Goal: Task Accomplishment & Management: Manage account settings

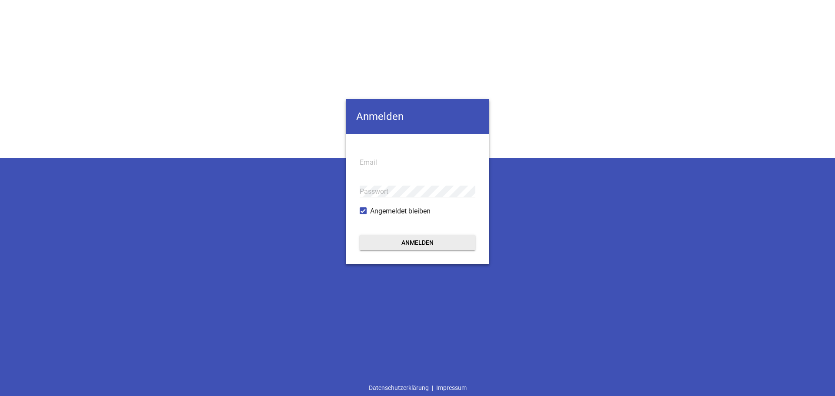
type input "[EMAIL_ADDRESS][DOMAIN_NAME]"
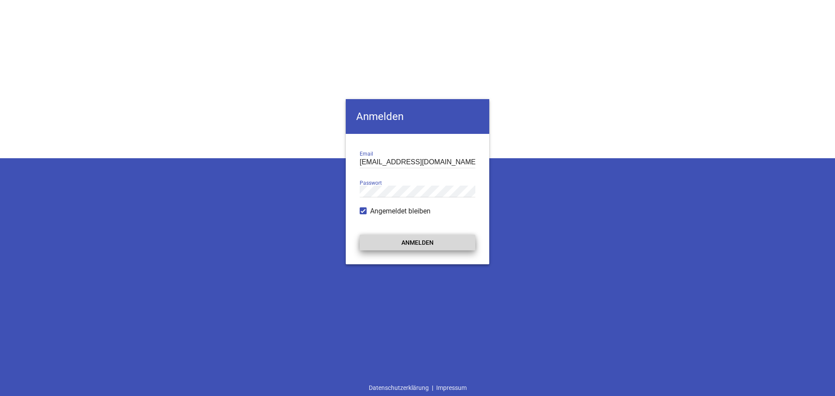
click at [412, 242] on button "Anmelden" at bounding box center [418, 243] width 116 height 16
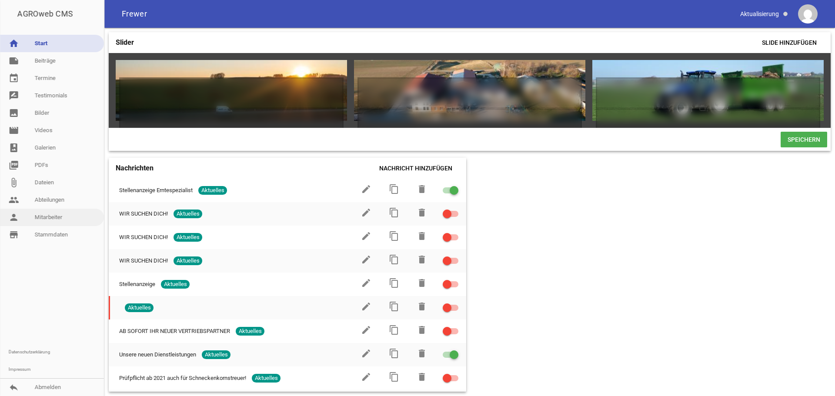
click at [47, 216] on link "person Mitarbeiter" at bounding box center [52, 217] width 104 height 17
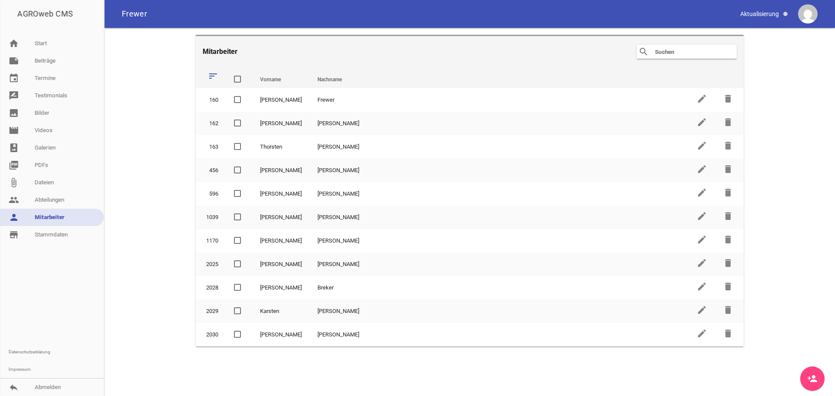
click at [811, 376] on icon "person_add" at bounding box center [812, 379] width 10 height 10
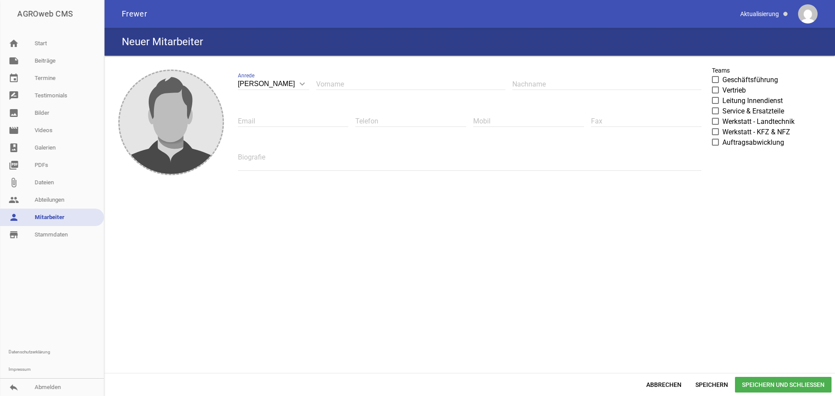
click at [325, 89] on input "text" at bounding box center [410, 84] width 189 height 12
type input "[PERSON_NAME]"
click at [291, 119] on input "text" at bounding box center [293, 121] width 111 height 12
type input "[PERSON_NAME][EMAIL_ADDRESS][PERSON_NAME][DOMAIN_NAME]"
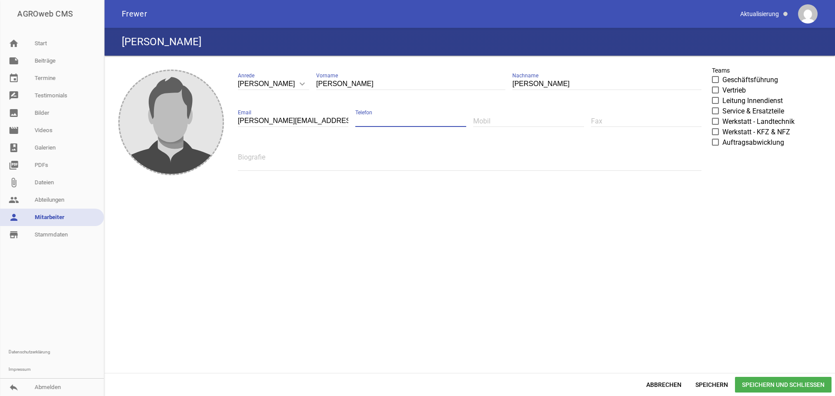
click at [379, 121] on input "text" at bounding box center [410, 121] width 111 height 12
type input "05643/459"
click at [290, 162] on textarea at bounding box center [470, 161] width 464 height 20
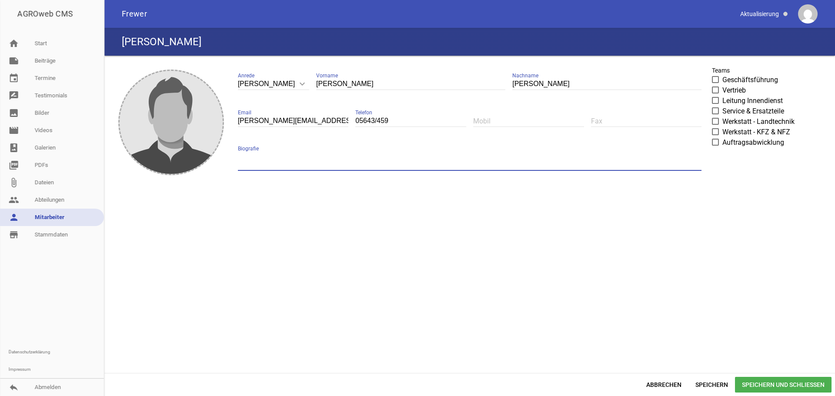
click at [715, 120] on span at bounding box center [716, 121] width 6 height 5
click at [722, 117] on input "Werkstatt - Landtechnik" at bounding box center [722, 117] width 0 height 0
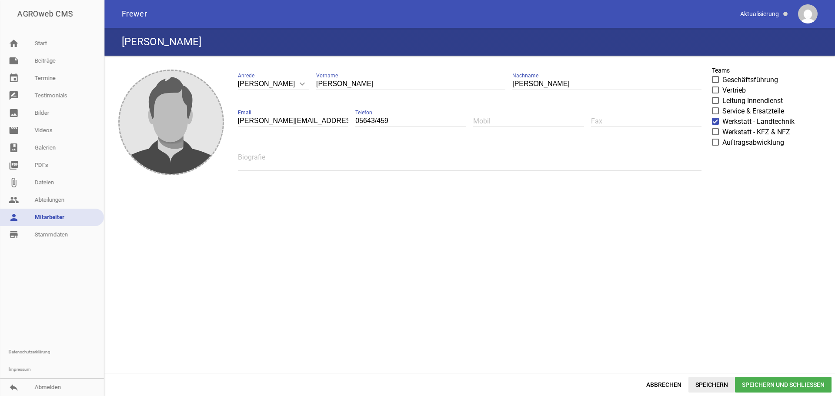
click at [722, 383] on span "Speichern" at bounding box center [711, 385] width 47 height 16
type input "[PERSON_NAME]"
click at [42, 147] on link "photo_album Galerien" at bounding box center [52, 147] width 104 height 17
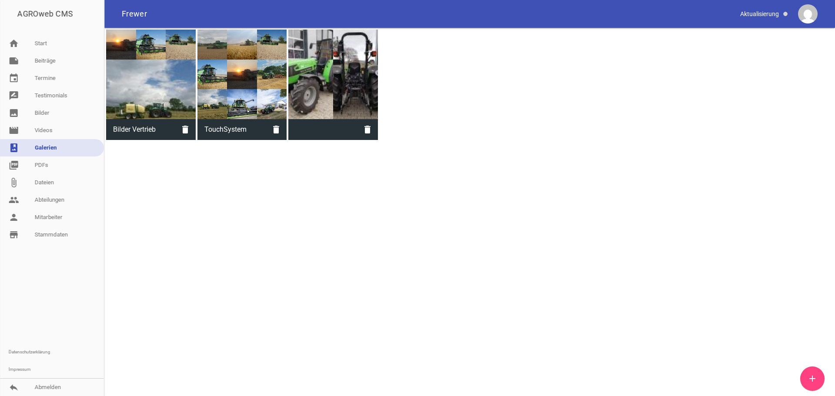
click at [159, 69] on div at bounding box center [151, 75] width 90 height 90
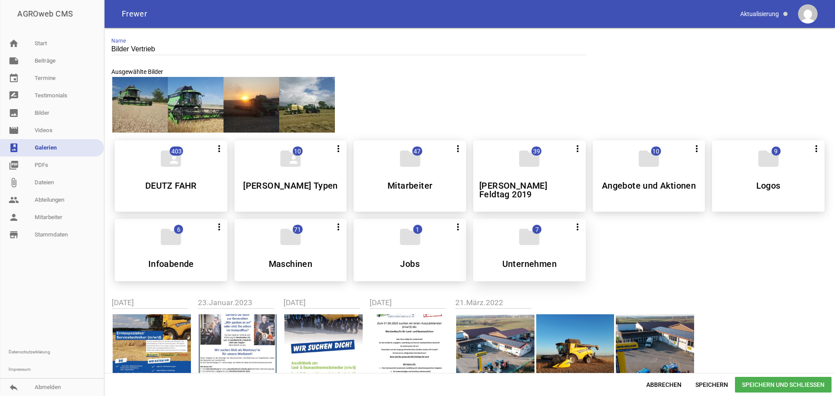
click at [525, 237] on icon "folder" at bounding box center [529, 237] width 24 height 24
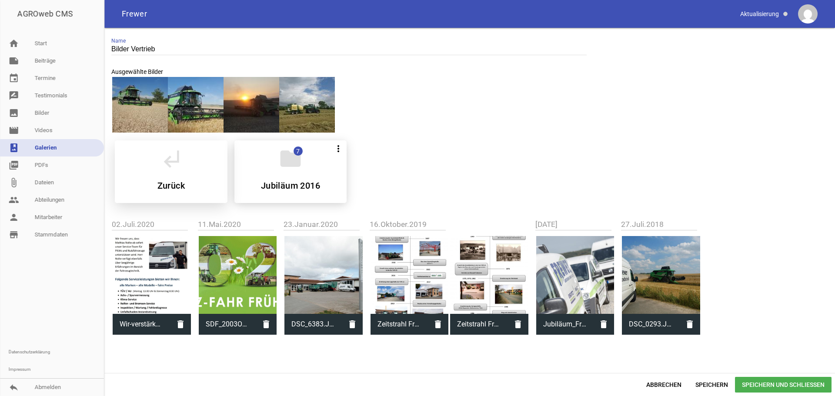
click at [172, 175] on div "subdirectory_arrow_left Zurück" at bounding box center [171, 171] width 113 height 63
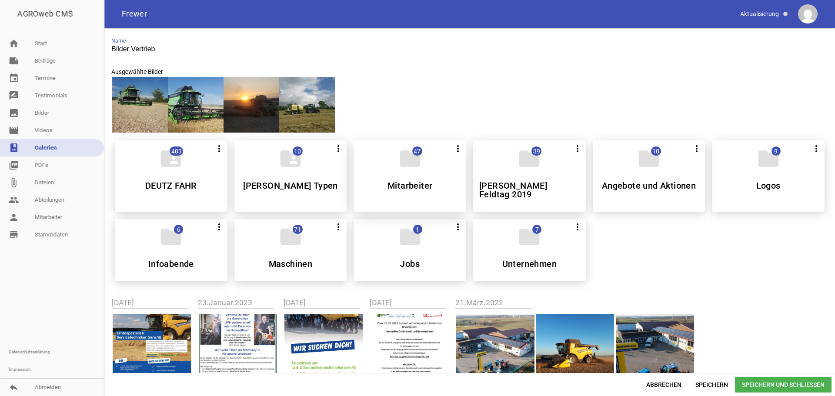
click at [402, 176] on div "folder 47 more_vert Alle auswählen Teilen Bearbeiten Löschen Mitarbeiter" at bounding box center [410, 175] width 113 height 71
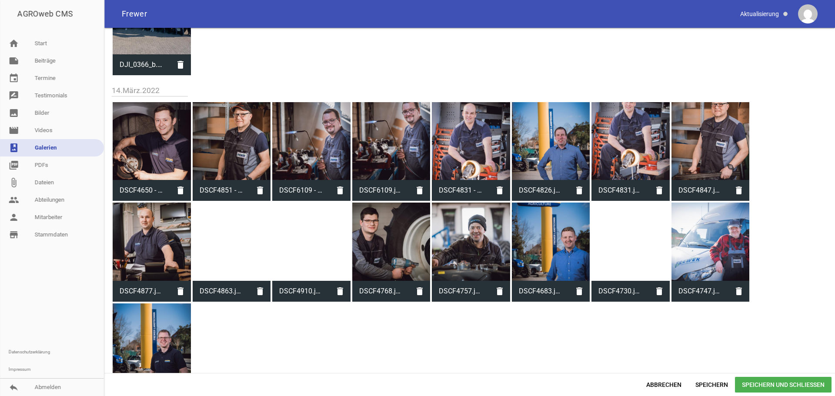
scroll to position [261, 0]
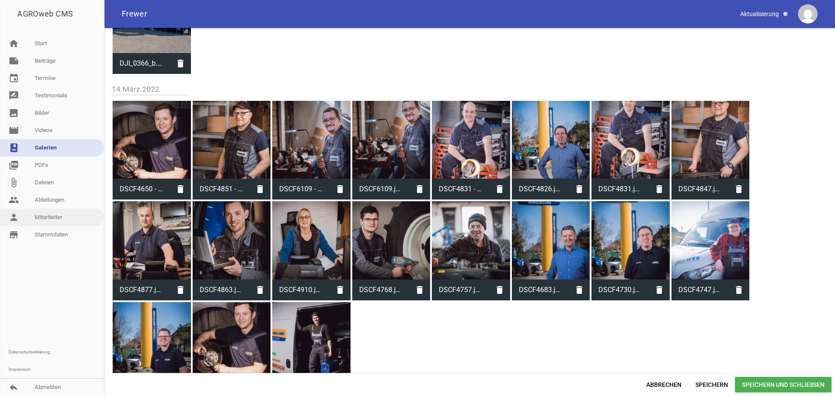
click at [40, 216] on link "person Mitarbeiter" at bounding box center [52, 217] width 104 height 17
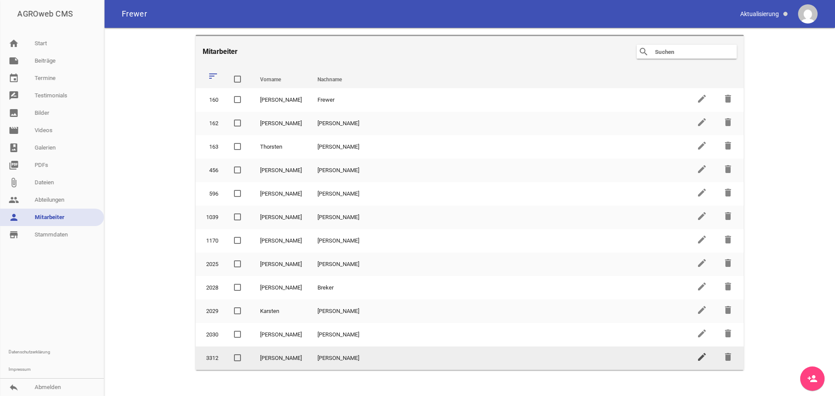
click at [698, 359] on icon "edit" at bounding box center [702, 357] width 10 height 10
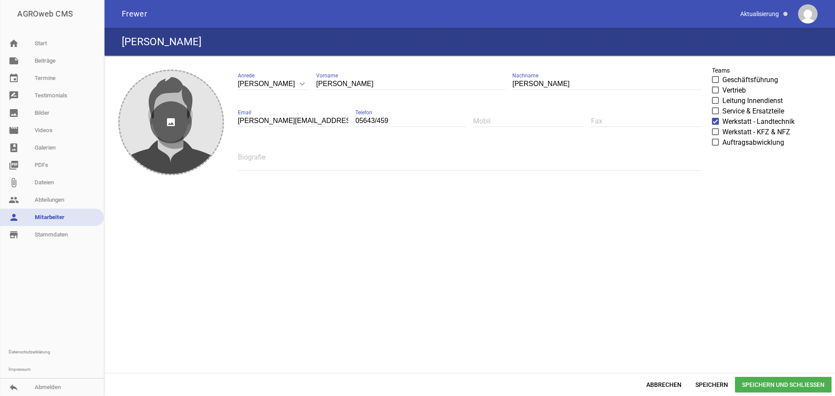
click at [175, 115] on icon "image" at bounding box center [171, 122] width 42 height 42
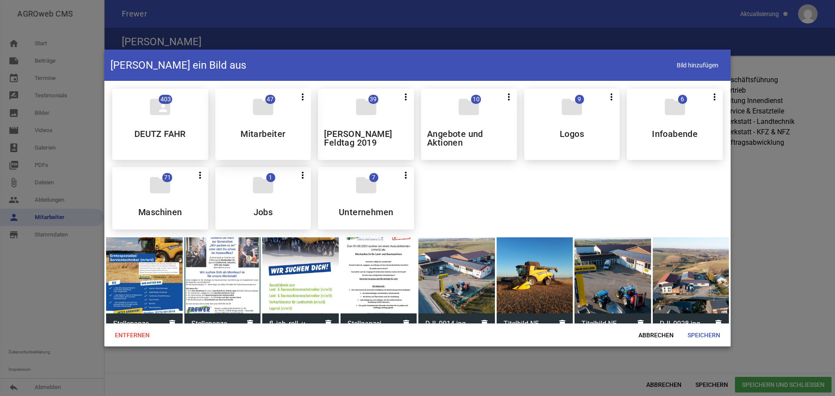
click at [238, 131] on div "folder 47 more_vert Teilen Bearbeiten Löschen Mitarbeiter" at bounding box center [263, 124] width 96 height 71
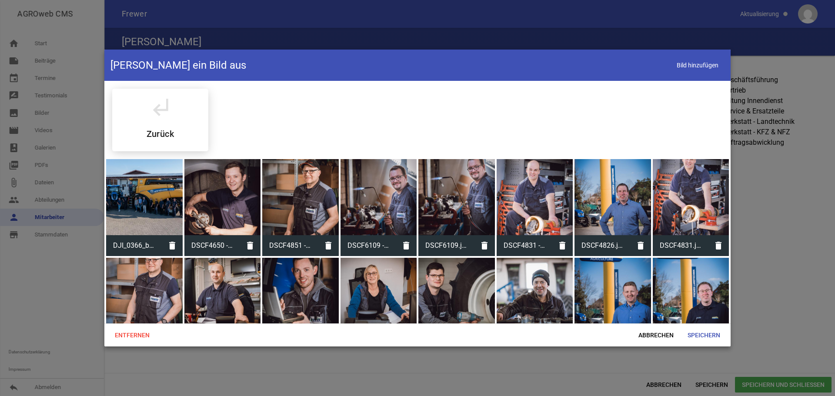
scroll to position [43, 0]
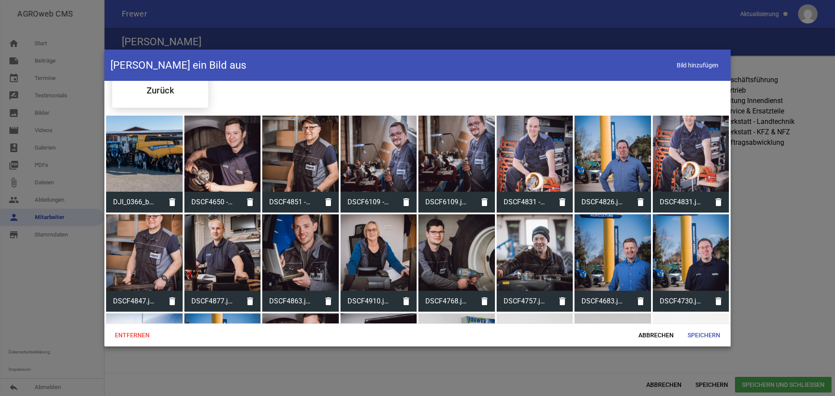
click at [535, 252] on div at bounding box center [535, 252] width 77 height 77
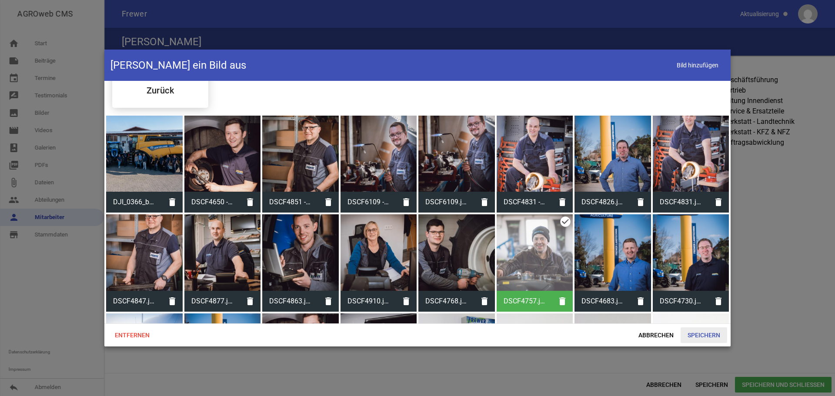
click at [709, 338] on span "Speichern" at bounding box center [704, 335] width 47 height 16
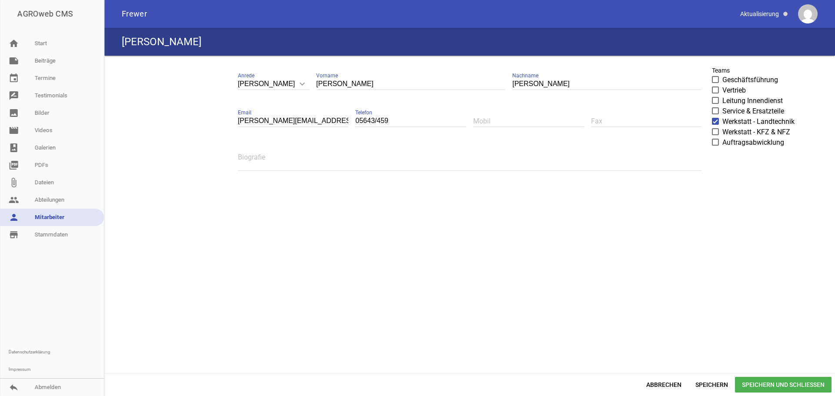
click at [784, 383] on span "Speichern und Schließen" at bounding box center [783, 385] width 97 height 16
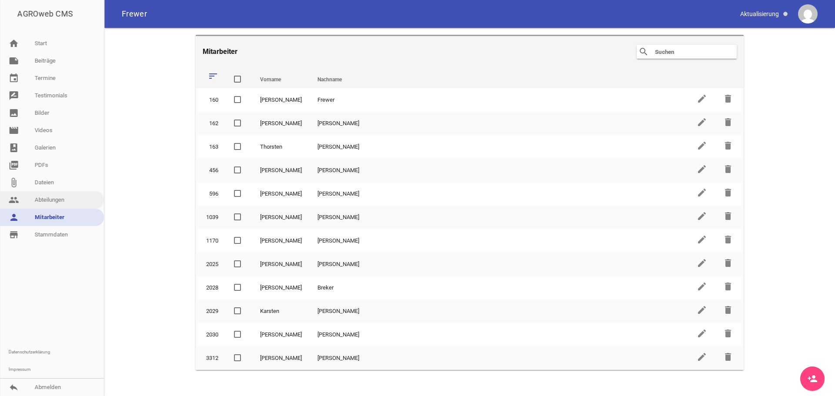
click at [45, 201] on link "people Abteilungen" at bounding box center [52, 199] width 104 height 17
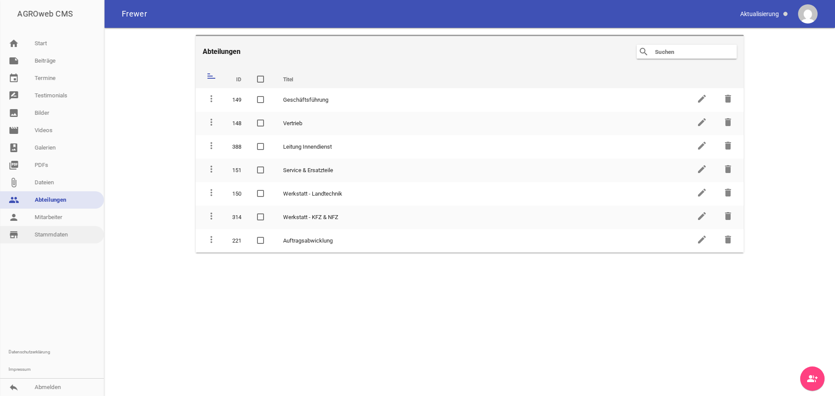
click at [48, 234] on link "store_mall_directory Stammdaten" at bounding box center [52, 234] width 104 height 17
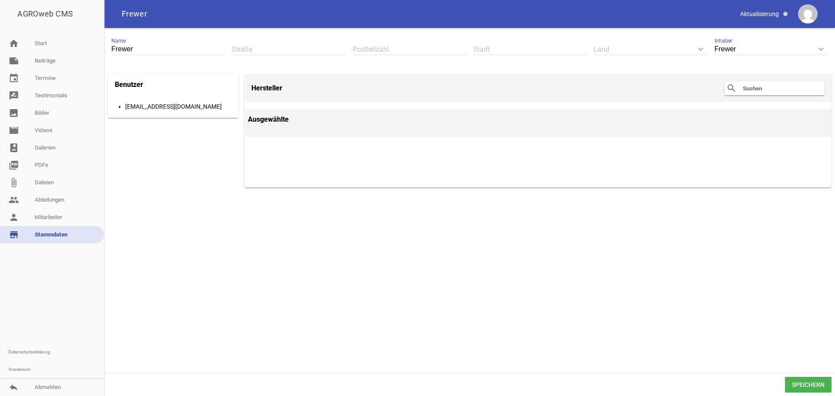
click at [44, 228] on link "store_mall_directory Stammdaten" at bounding box center [52, 234] width 104 height 17
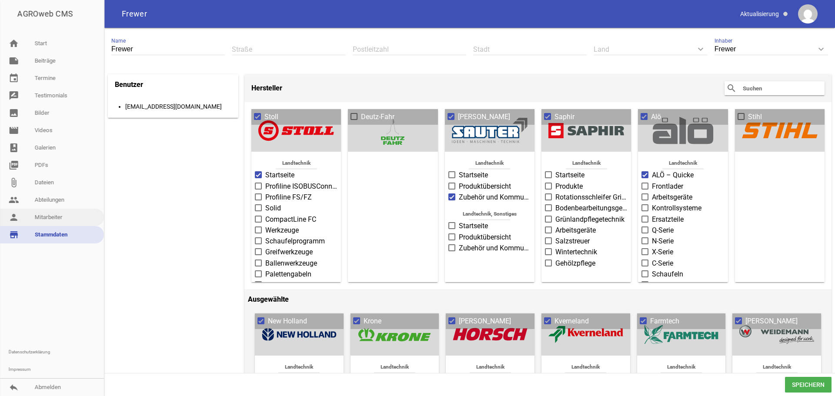
click at [43, 225] on link "person Mitarbeiter" at bounding box center [52, 217] width 104 height 17
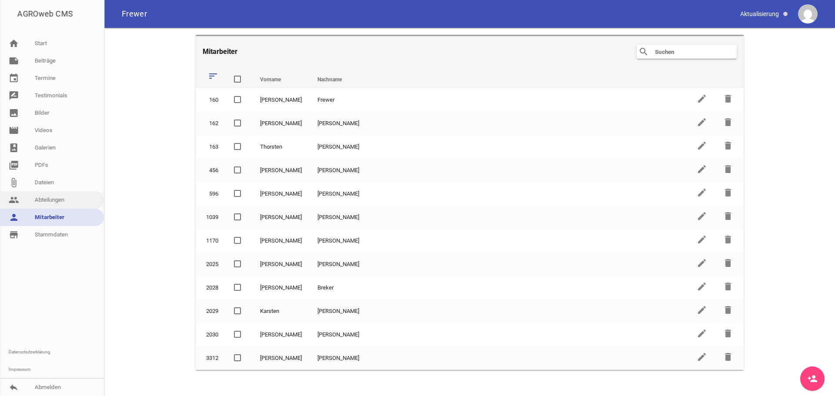
click at [37, 206] on link "people Abteilungen" at bounding box center [52, 199] width 104 height 17
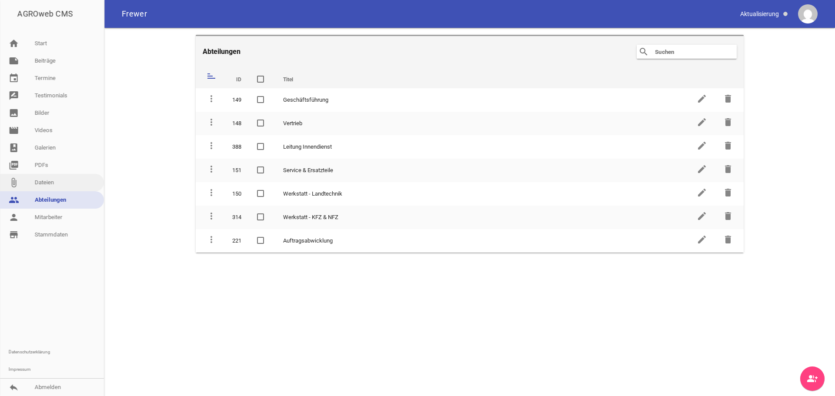
click at [46, 186] on link "attach_file Dateien" at bounding box center [52, 182] width 104 height 17
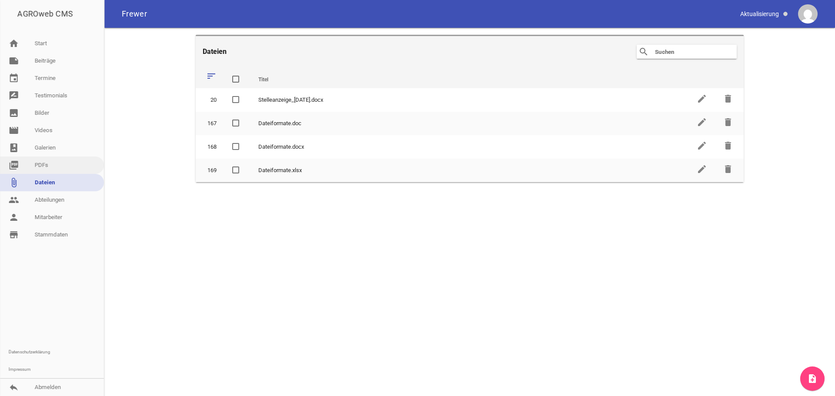
click at [47, 170] on link "picture_as_pdf PDFs" at bounding box center [52, 165] width 104 height 17
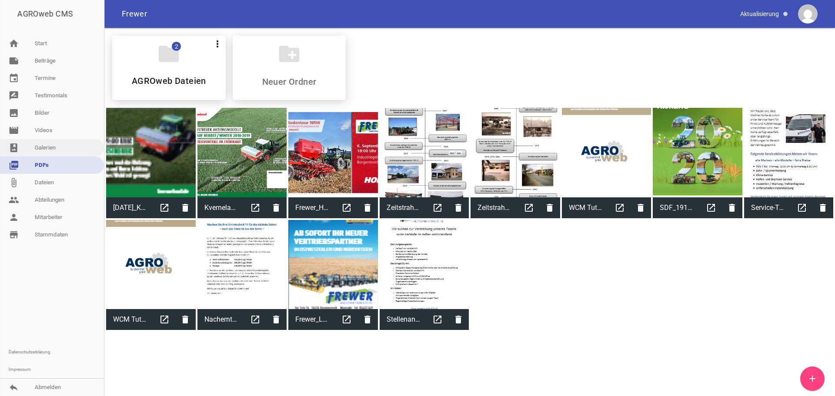
click at [47, 150] on link "photo_album Galerien" at bounding box center [52, 147] width 104 height 17
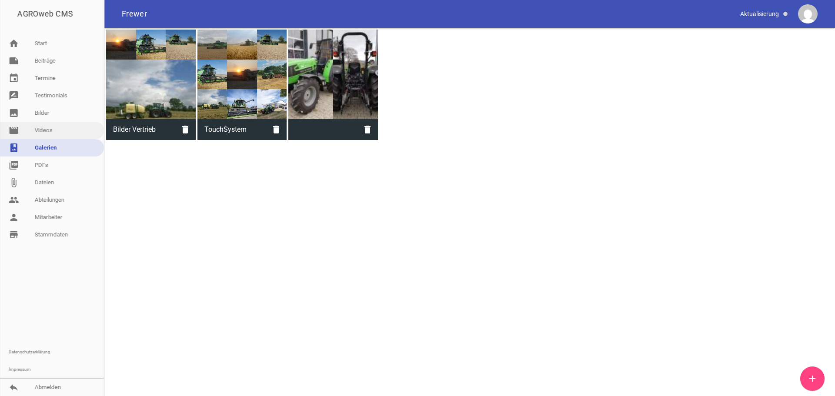
click at [48, 137] on link "movie Videos" at bounding box center [52, 130] width 104 height 17
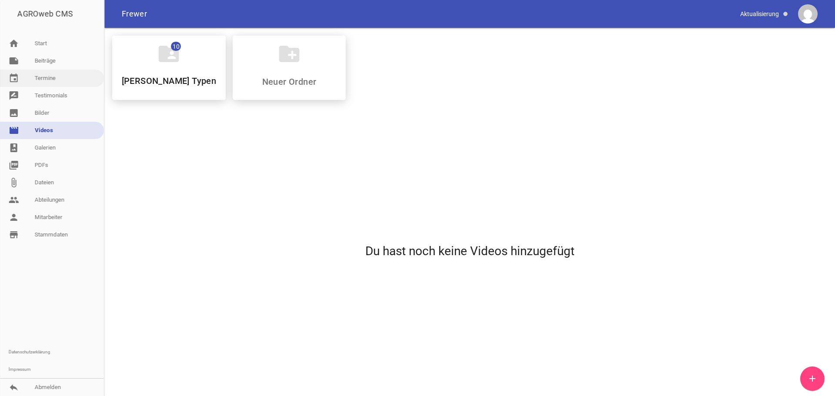
click at [47, 75] on link "event Termine" at bounding box center [52, 78] width 104 height 17
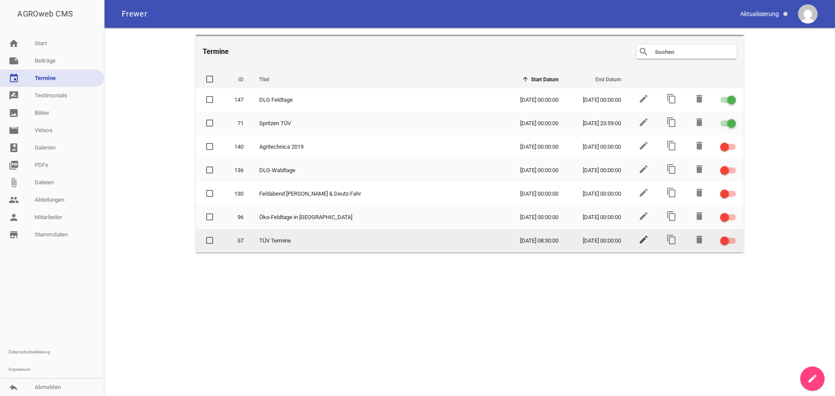
click at [645, 244] on icon "edit" at bounding box center [643, 239] width 10 height 10
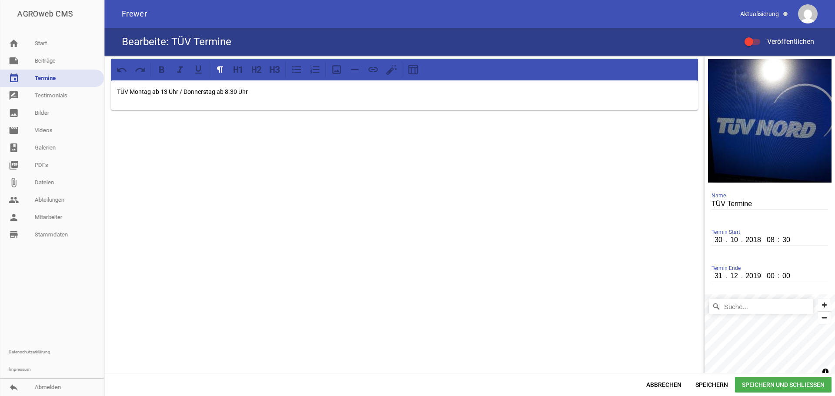
click at [161, 91] on p "TÜV Montag ab 13 Uhr / Donnerstag ab 8.30 Uhr" at bounding box center [404, 92] width 575 height 10
click at [781, 384] on span "Speichern und Schließen" at bounding box center [783, 385] width 97 height 16
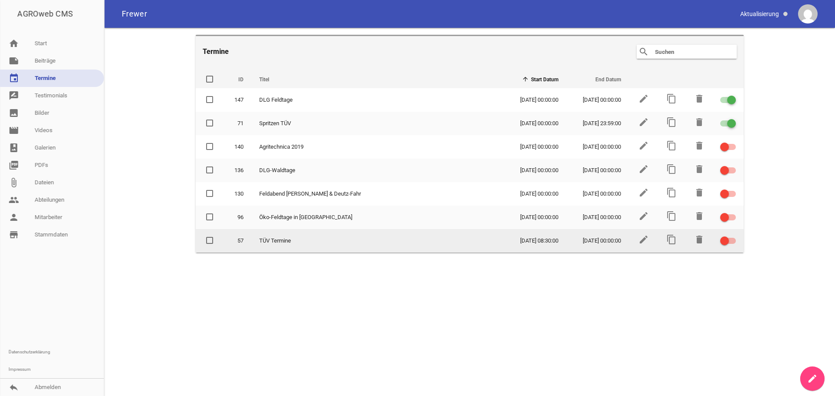
click at [721, 241] on div at bounding box center [724, 241] width 9 height 9
click at [733, 236] on input "checkbox" at bounding box center [733, 236] width 0 height 0
